Goal: Information Seeking & Learning: Learn about a topic

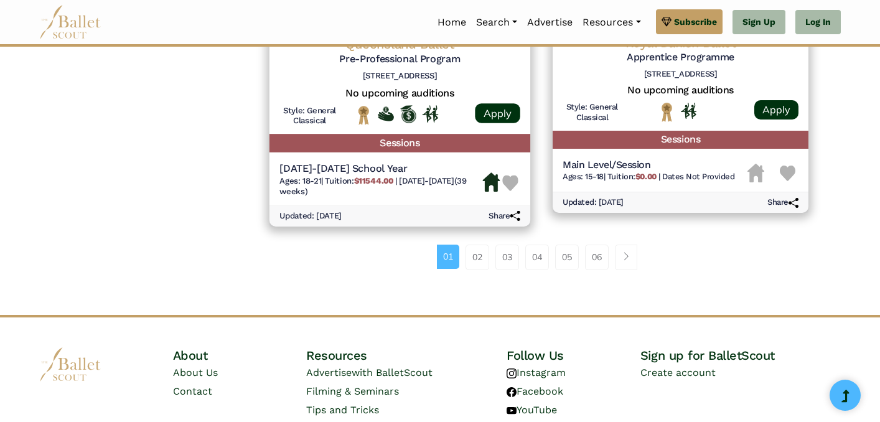
scroll to position [1696, 0]
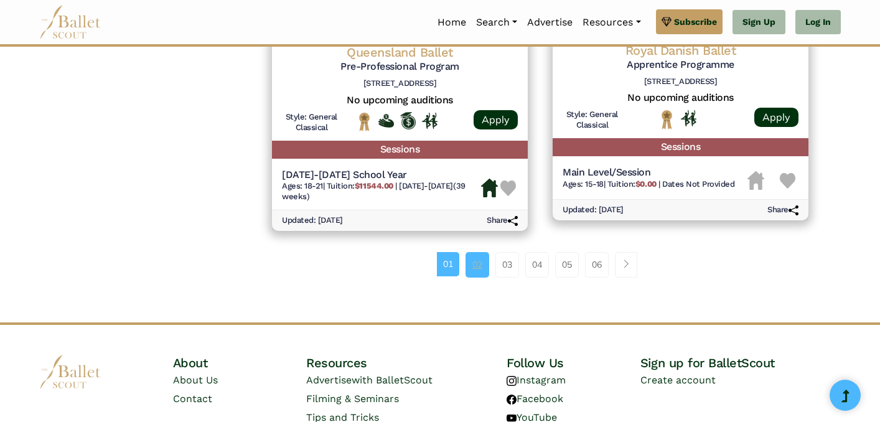
click at [481, 252] on link "02" at bounding box center [477, 264] width 24 height 25
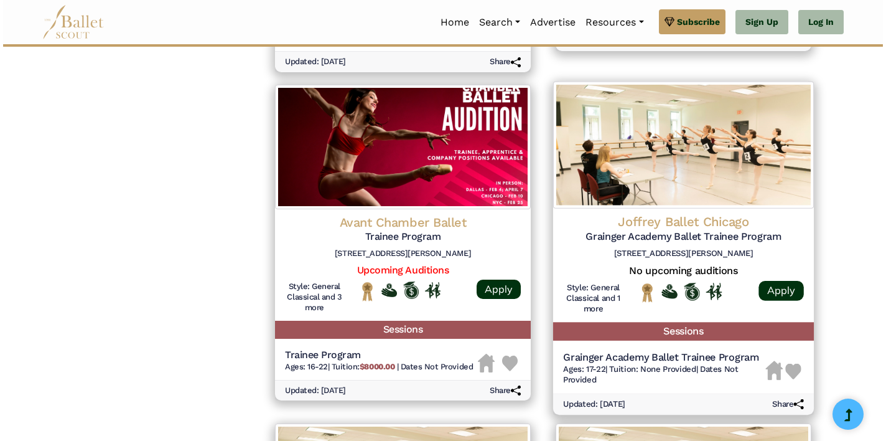
scroll to position [1198, 0]
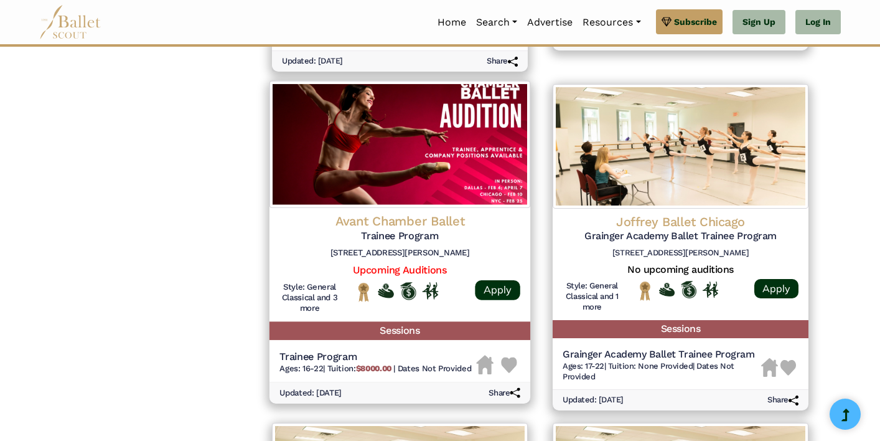
click at [383, 187] on img at bounding box center [399, 144] width 261 height 127
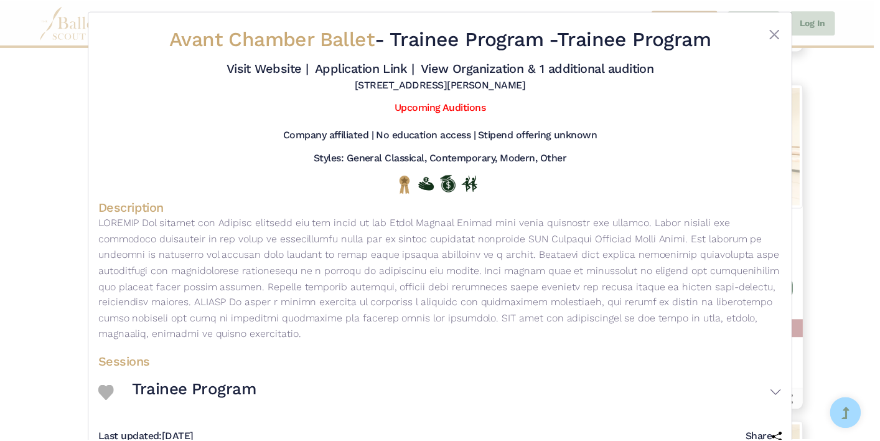
scroll to position [13, 0]
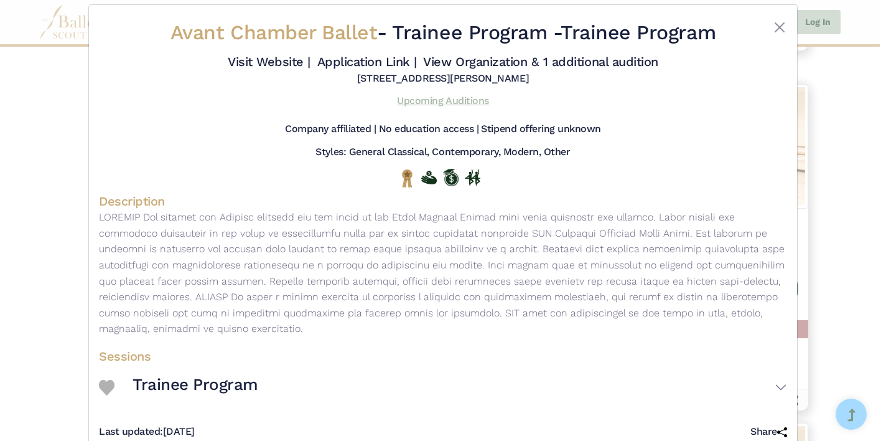
click at [427, 106] on link "Upcoming Auditions" at bounding box center [442, 101] width 91 height 12
click at [776, 31] on button "Close" at bounding box center [779, 27] width 15 height 15
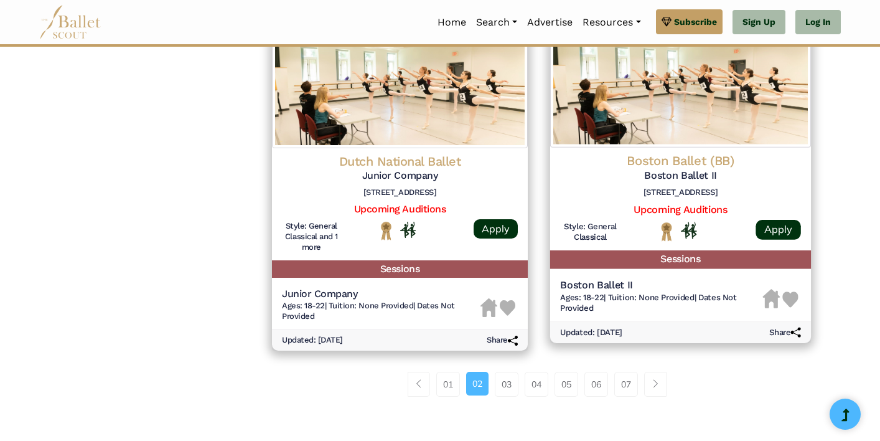
scroll to position [1598, 0]
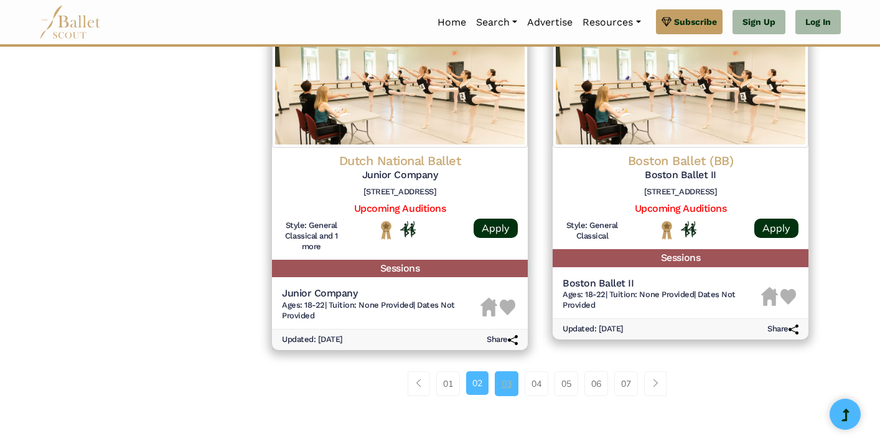
click at [507, 371] on link "03" at bounding box center [507, 383] width 24 height 25
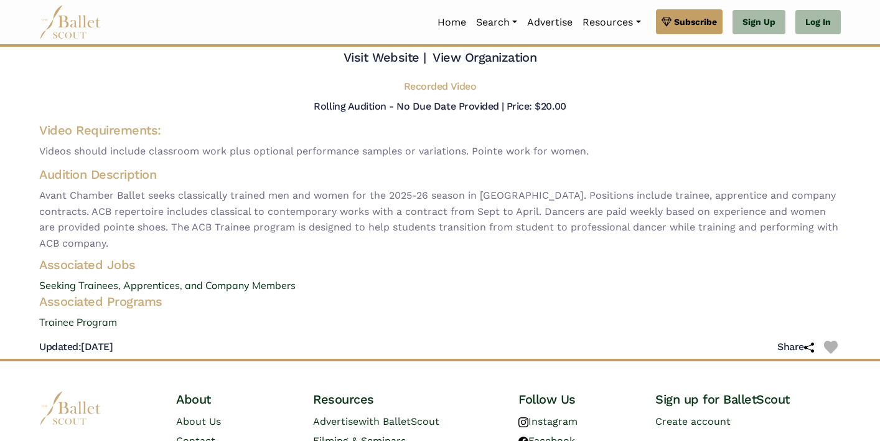
scroll to position [59, 0]
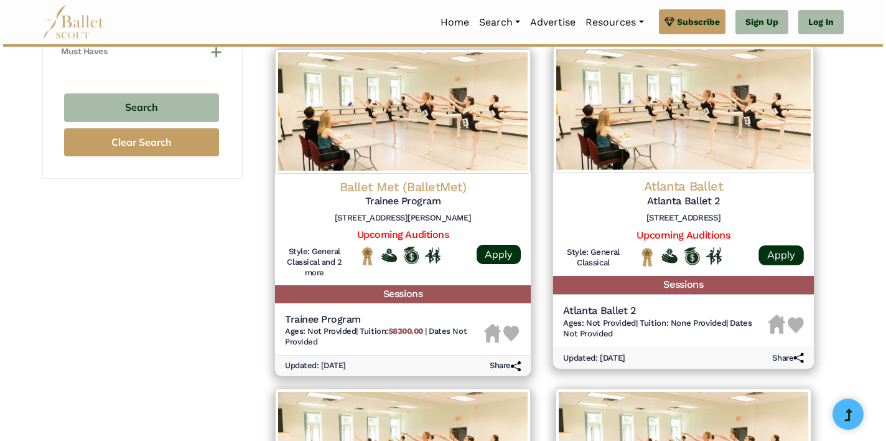
scroll to position [907, 0]
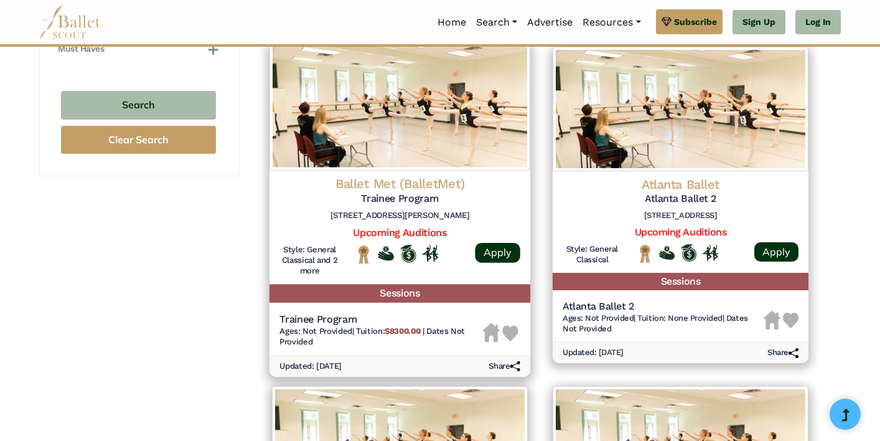
click at [396, 192] on h5 "Trainee Program" at bounding box center [399, 198] width 241 height 13
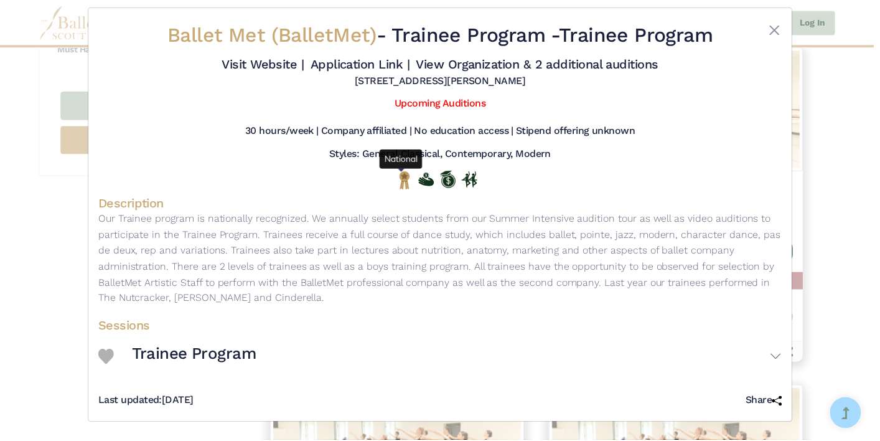
scroll to position [22, 0]
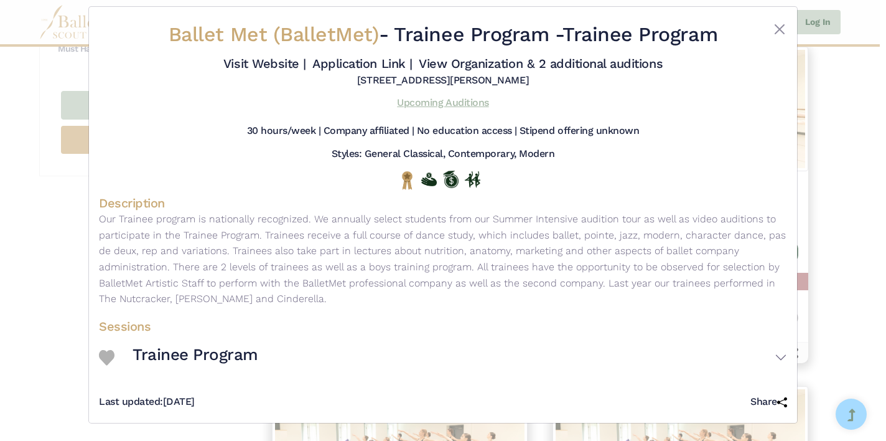
click at [435, 108] on link "Upcoming Auditions" at bounding box center [442, 102] width 91 height 12
click at [774, 22] on button "Close" at bounding box center [779, 29] width 15 height 15
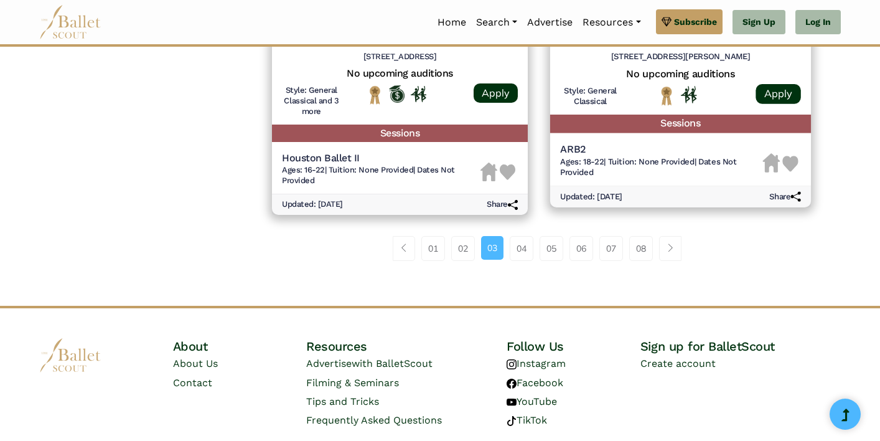
scroll to position [1749, 0]
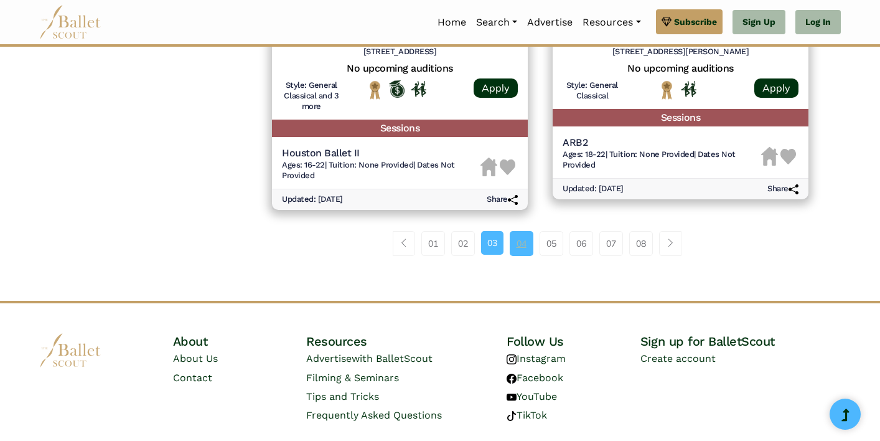
click at [519, 231] on link "04" at bounding box center [522, 243] width 24 height 25
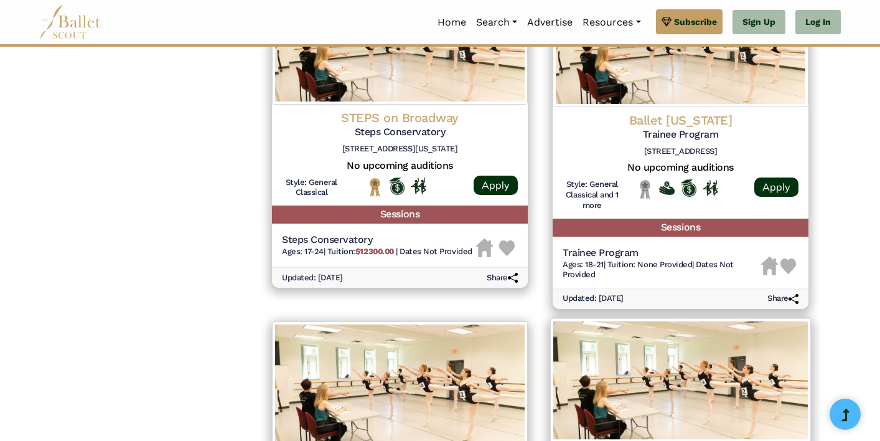
scroll to position [1310, 0]
